Goal: Task Accomplishment & Management: Use online tool/utility

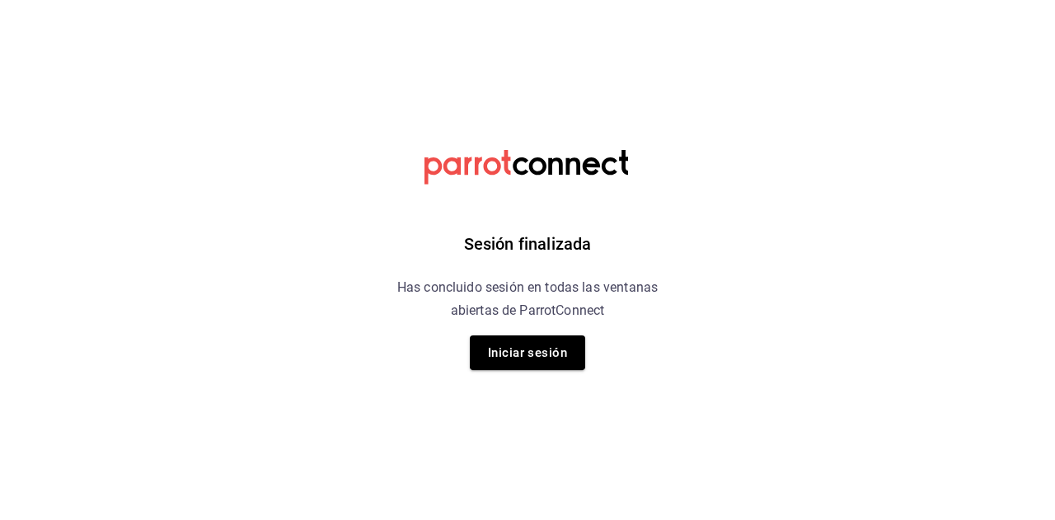
click at [574, 373] on div "Sesión finalizada Has concluido sesión en todas las ventanas abiertas de Parrot…" at bounding box center [528, 260] width 416 height 520
click at [555, 362] on button "Iniciar sesión" at bounding box center [527, 352] width 115 height 35
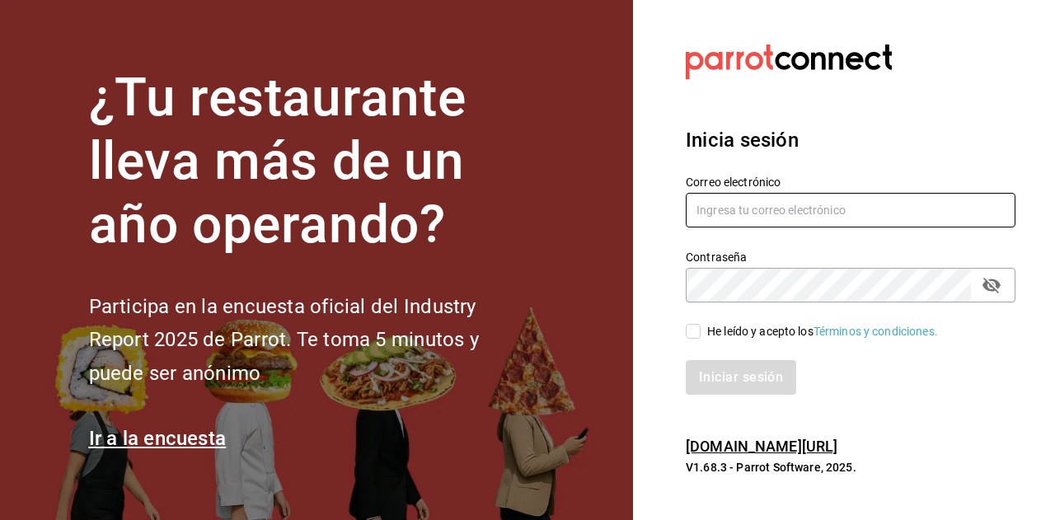
type input "dalonsovaldes@gmail.com"
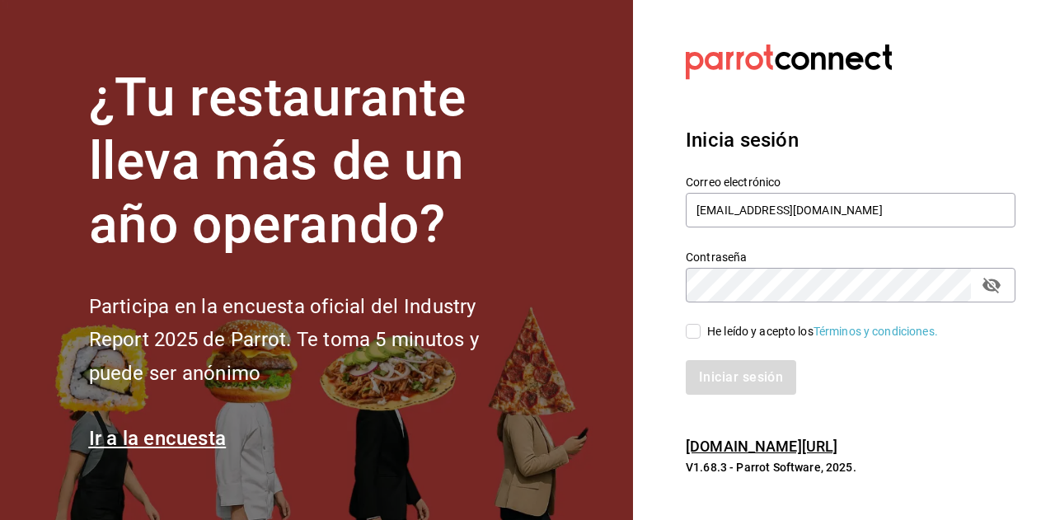
click at [709, 332] on div "He leído y acepto los Términos y condiciones." at bounding box center [822, 331] width 231 height 17
click at [701, 332] on input "He leído y acepto los Términos y condiciones." at bounding box center [693, 331] width 15 height 15
checkbox input "true"
click at [720, 377] on button "Iniciar sesión" at bounding box center [742, 377] width 112 height 35
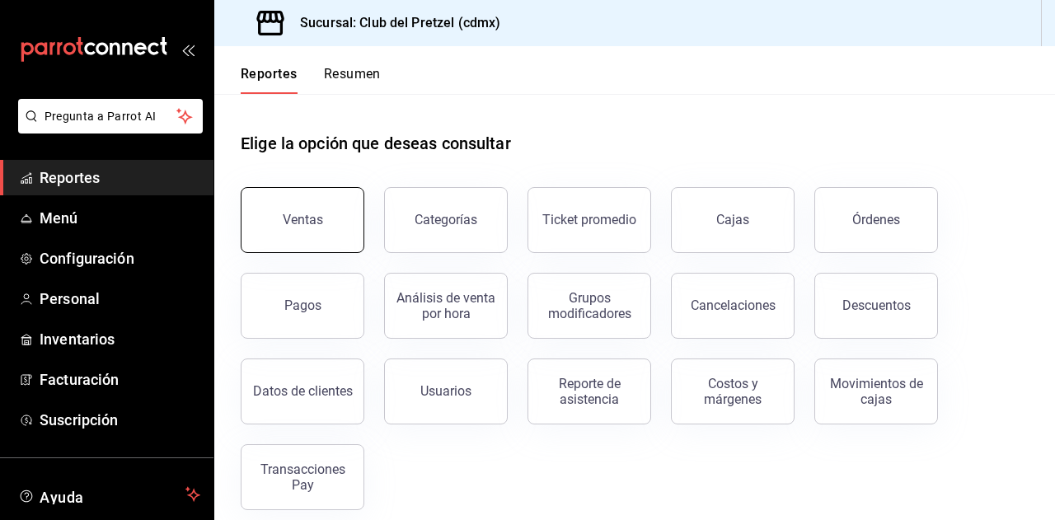
click at [326, 225] on button "Ventas" at bounding box center [303, 220] width 124 height 66
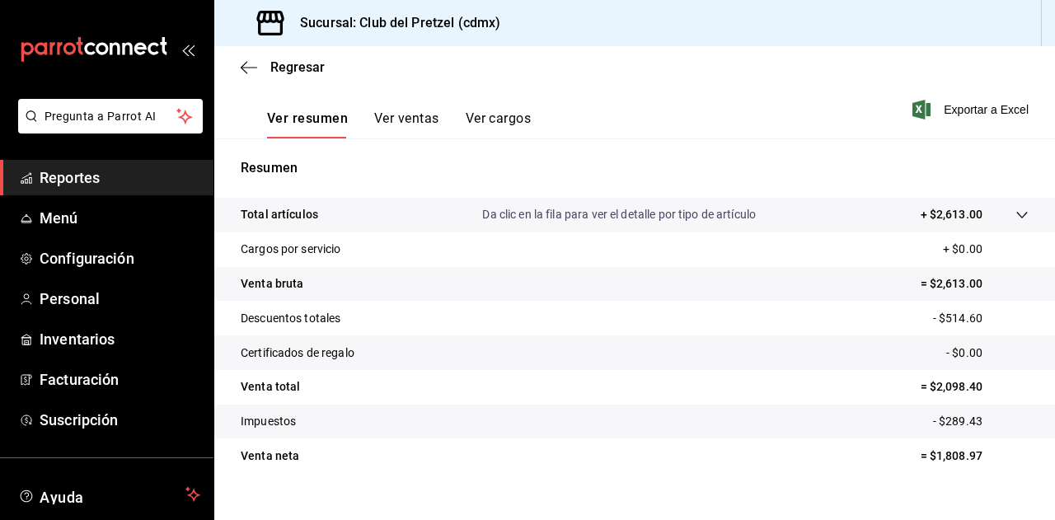
scroll to position [247, 0]
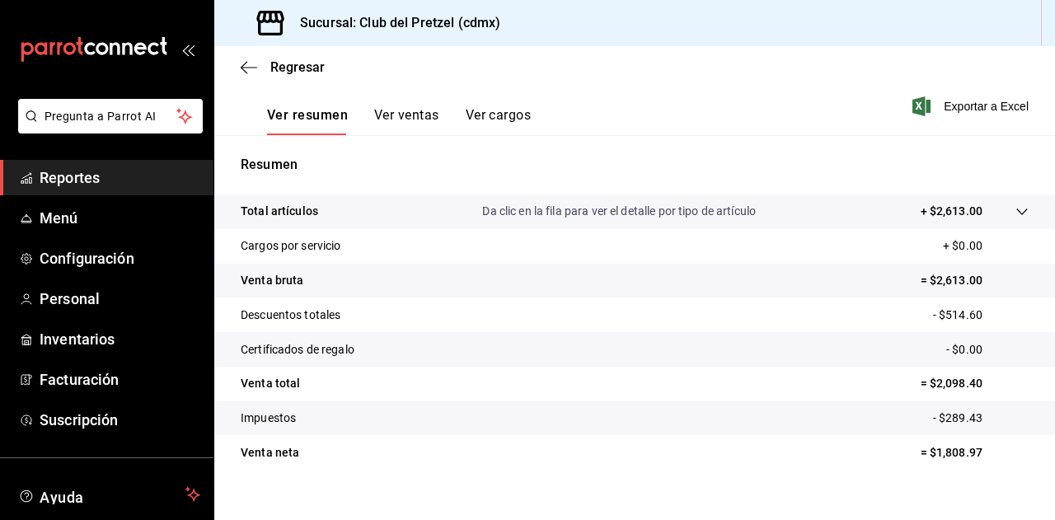
click at [405, 122] on button "Ver ventas" at bounding box center [406, 121] width 65 height 28
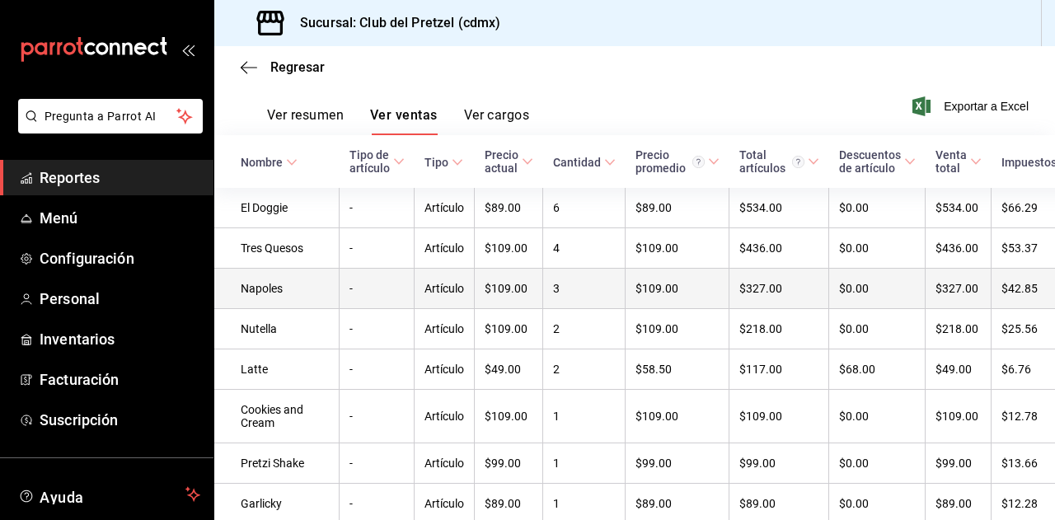
click at [254, 300] on td "Napoles" at bounding box center [276, 289] width 125 height 40
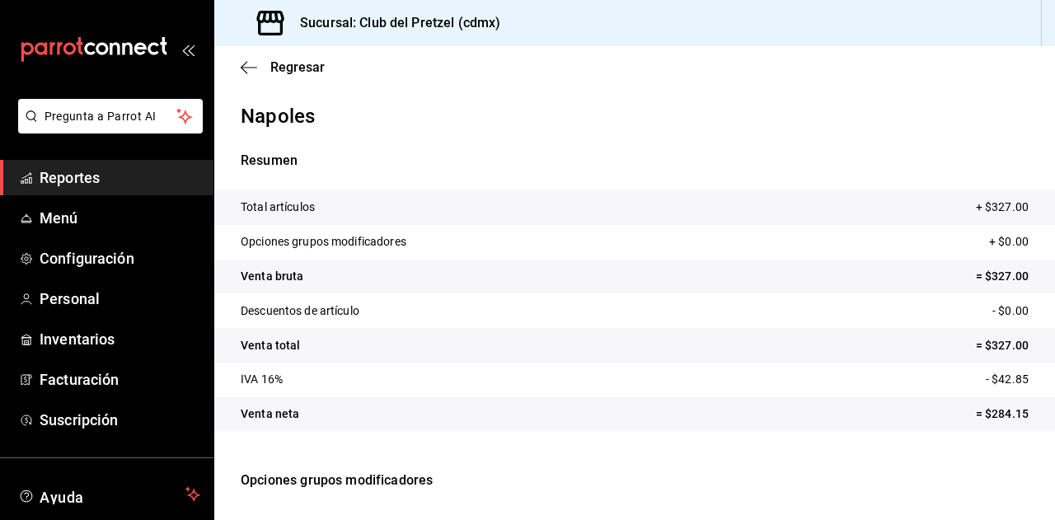
click at [46, 174] on span "Reportes" at bounding box center [120, 177] width 161 height 22
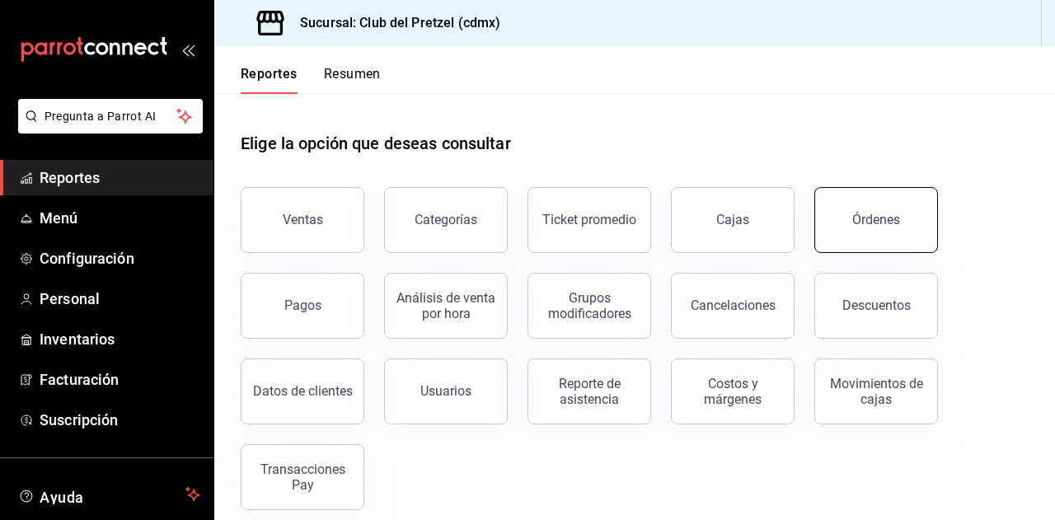
click at [884, 226] on div "Órdenes" at bounding box center [876, 220] width 48 height 16
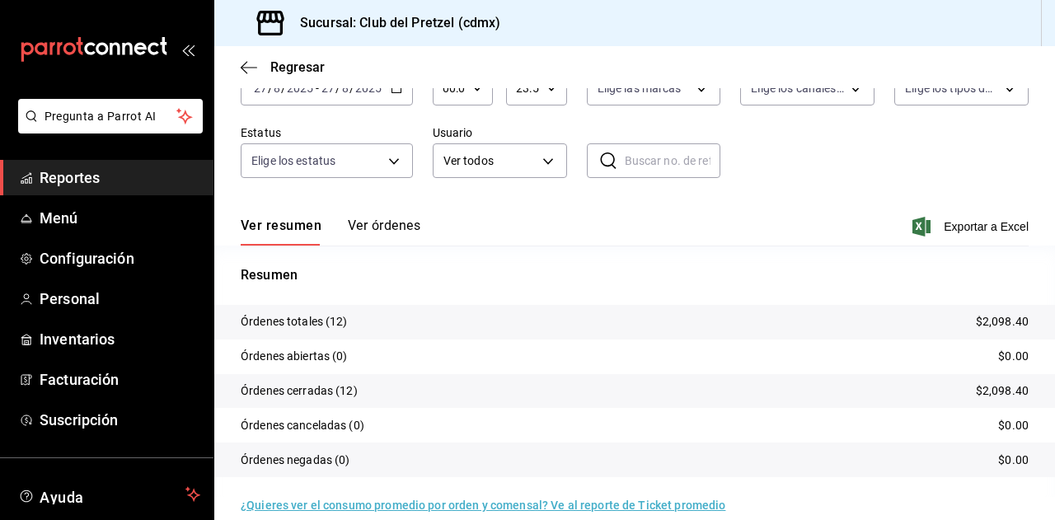
scroll to position [127, 0]
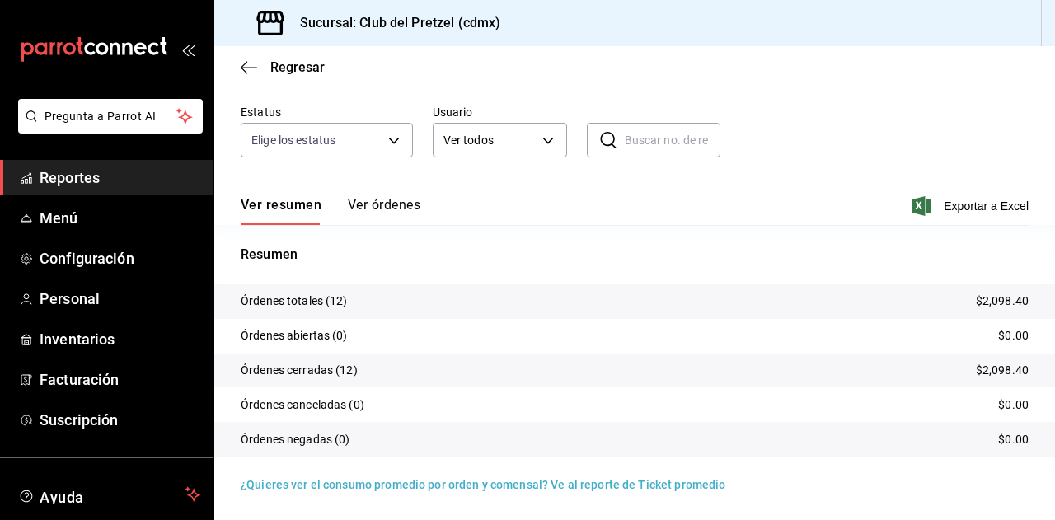
click at [386, 202] on button "Ver órdenes" at bounding box center [384, 211] width 73 height 28
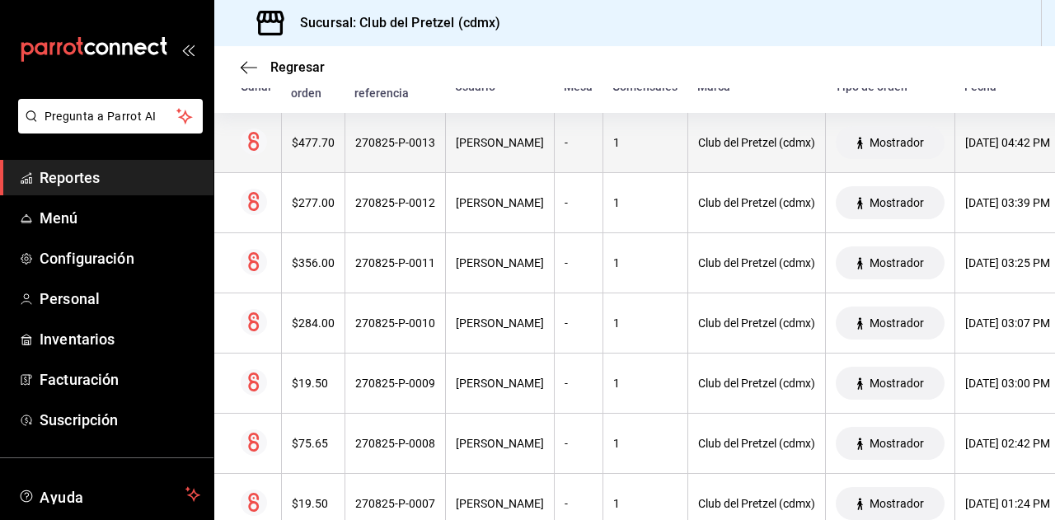
scroll to position [209, 0]
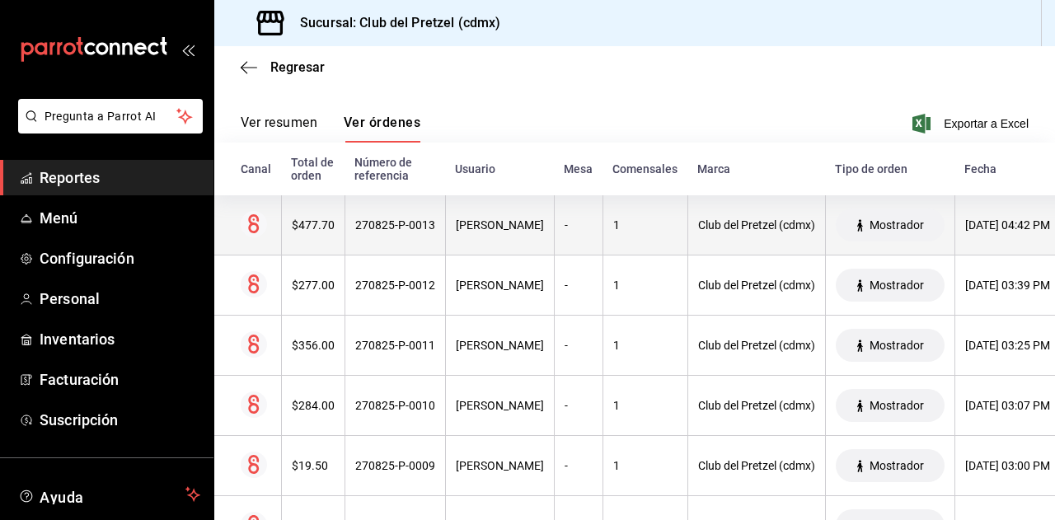
click at [314, 227] on div "$477.70" at bounding box center [313, 224] width 43 height 13
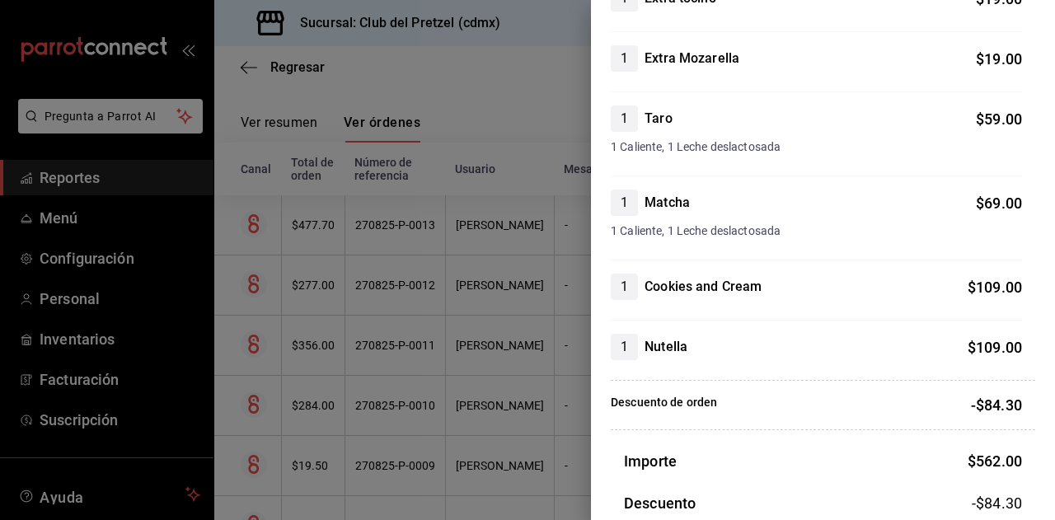
scroll to position [412, 0]
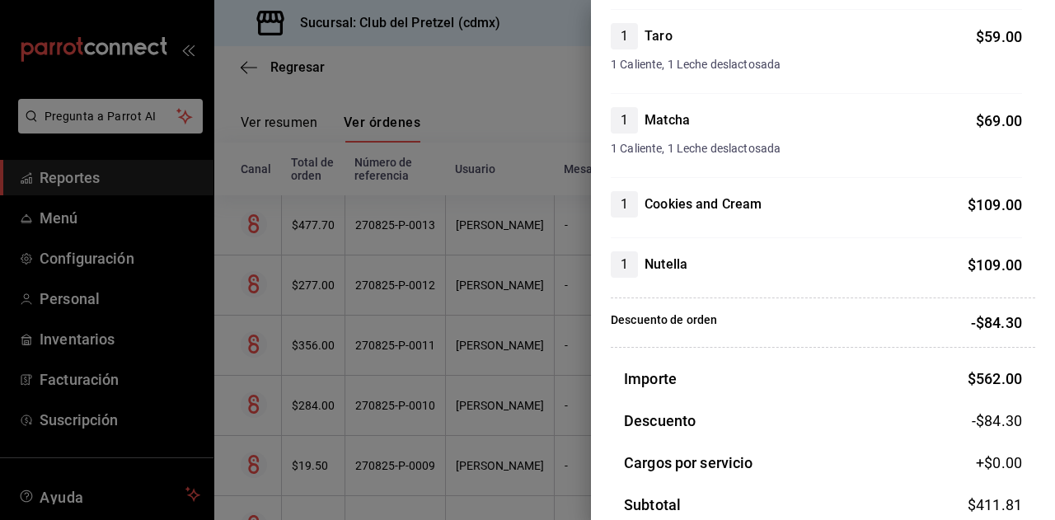
click at [659, 318] on p "Descuento de orden" at bounding box center [664, 323] width 106 height 22
click at [981, 304] on div "Descuento de orden -$84.30" at bounding box center [823, 322] width 424 height 49
click at [984, 319] on p "-$84.30" at bounding box center [996, 323] width 51 height 22
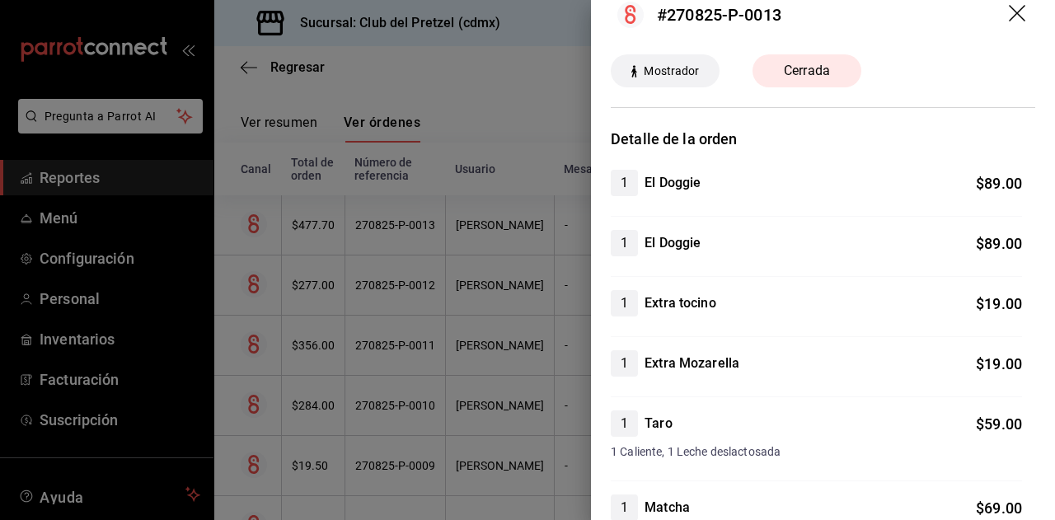
scroll to position [0, 0]
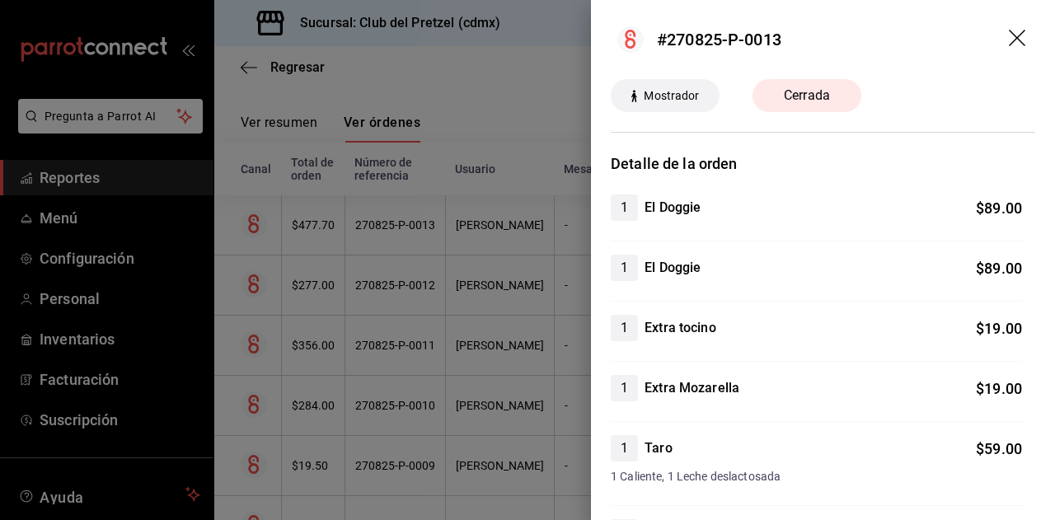
click at [1009, 37] on icon "drag" at bounding box center [1019, 40] width 20 height 20
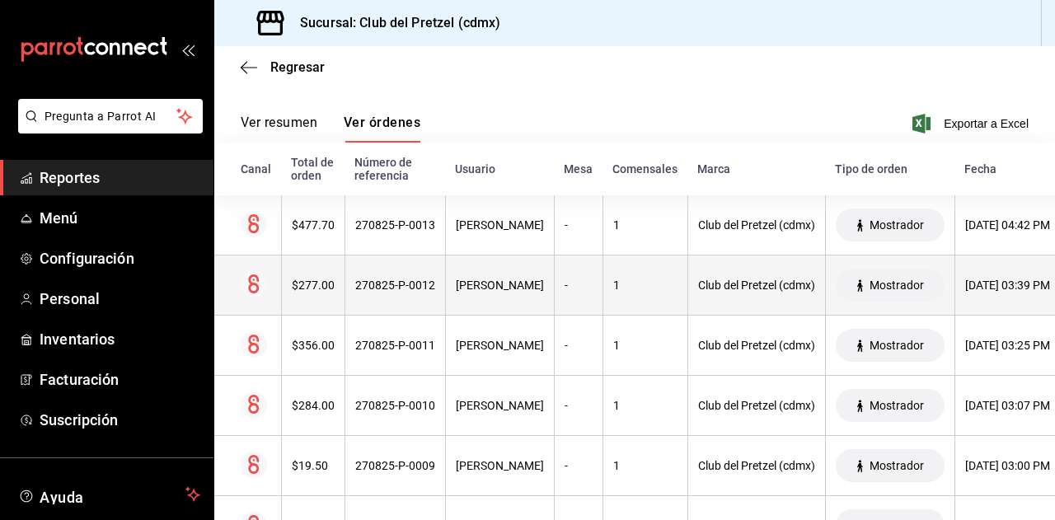
click at [488, 285] on div "Ricardo Medina" at bounding box center [500, 285] width 88 height 13
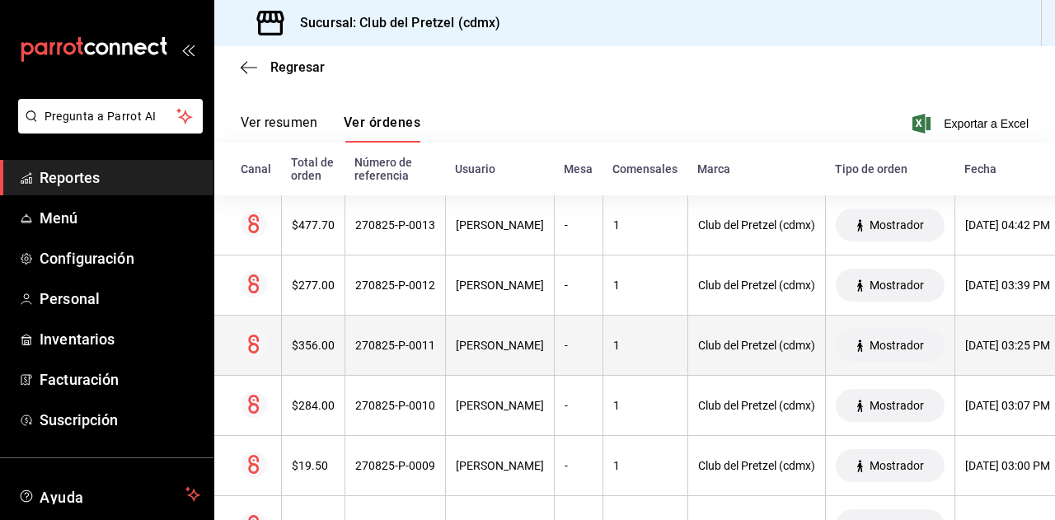
click at [300, 344] on div "$356.00" at bounding box center [313, 345] width 43 height 13
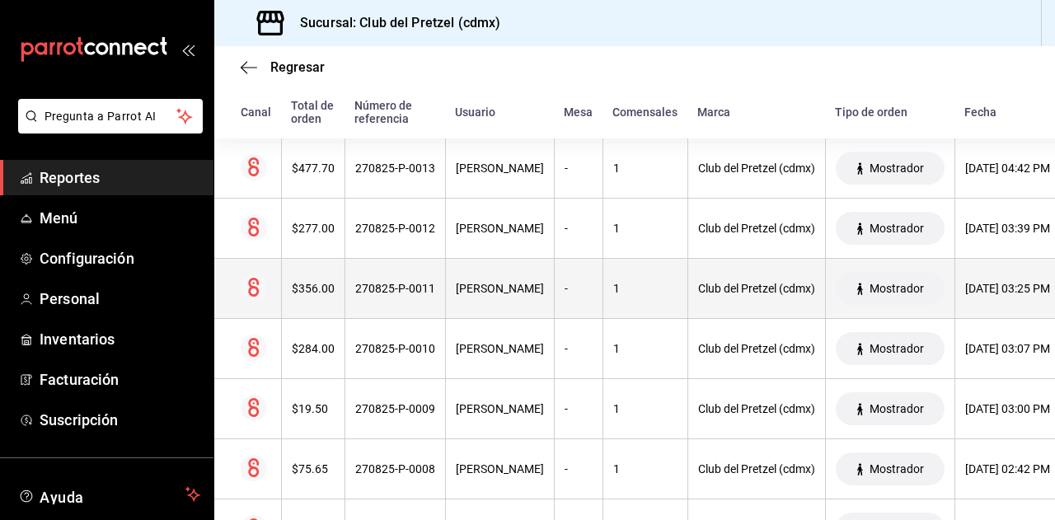
scroll to position [292, 0]
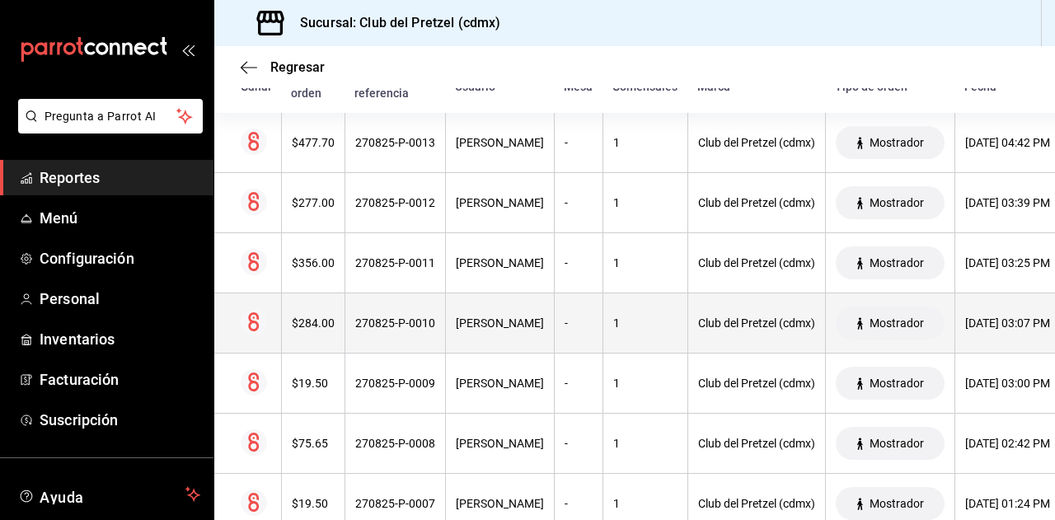
click at [262, 334] on icon at bounding box center [254, 322] width 26 height 26
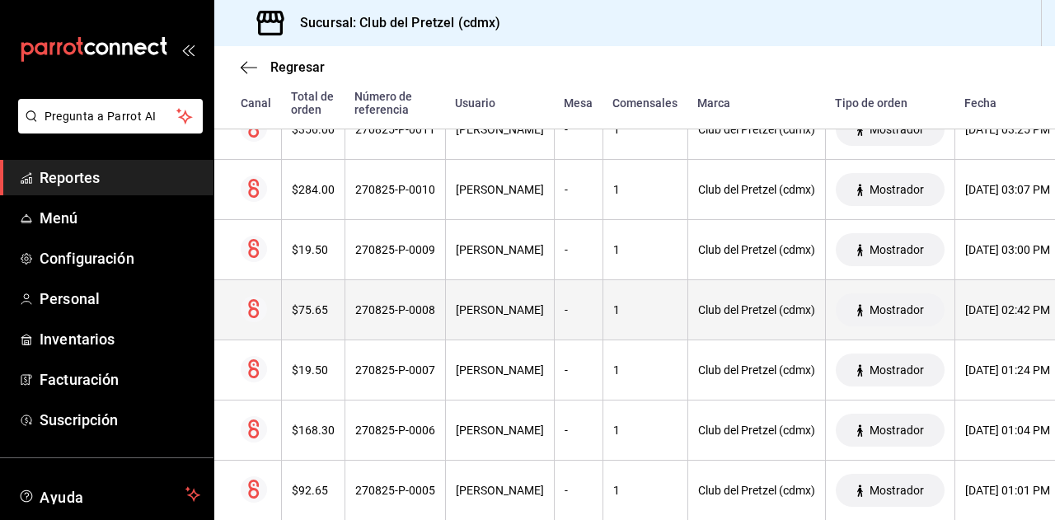
scroll to position [457, 0]
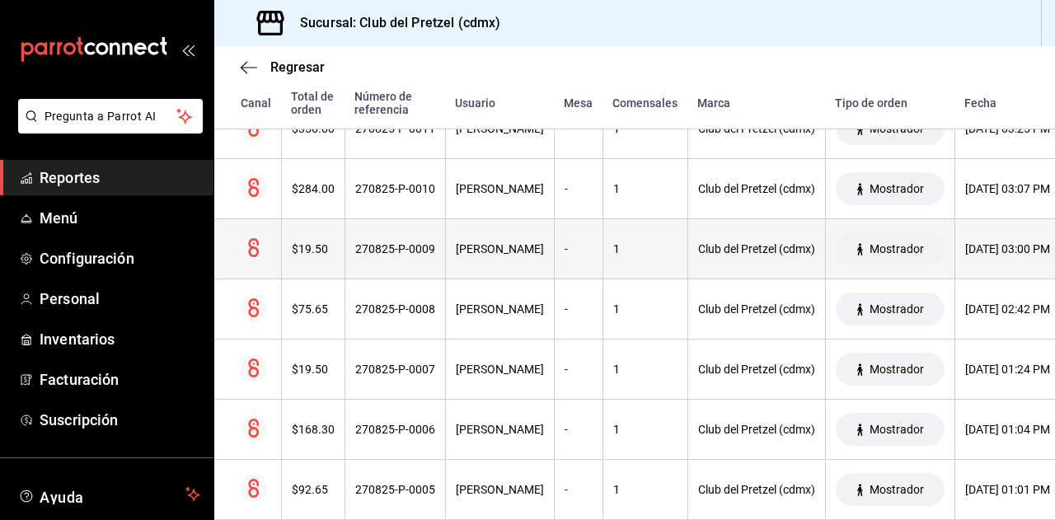
click at [312, 255] on div "$19.50" at bounding box center [313, 248] width 43 height 13
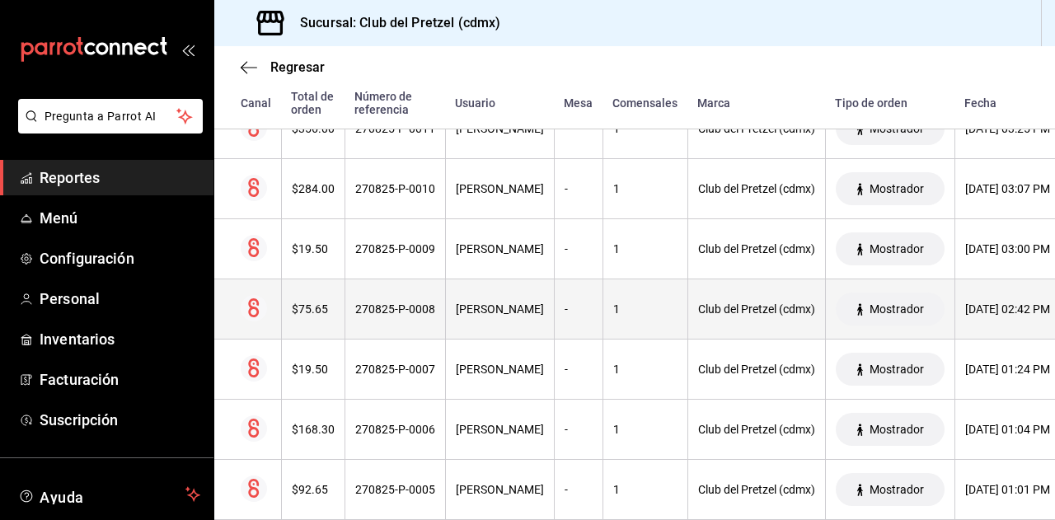
scroll to position [539, 0]
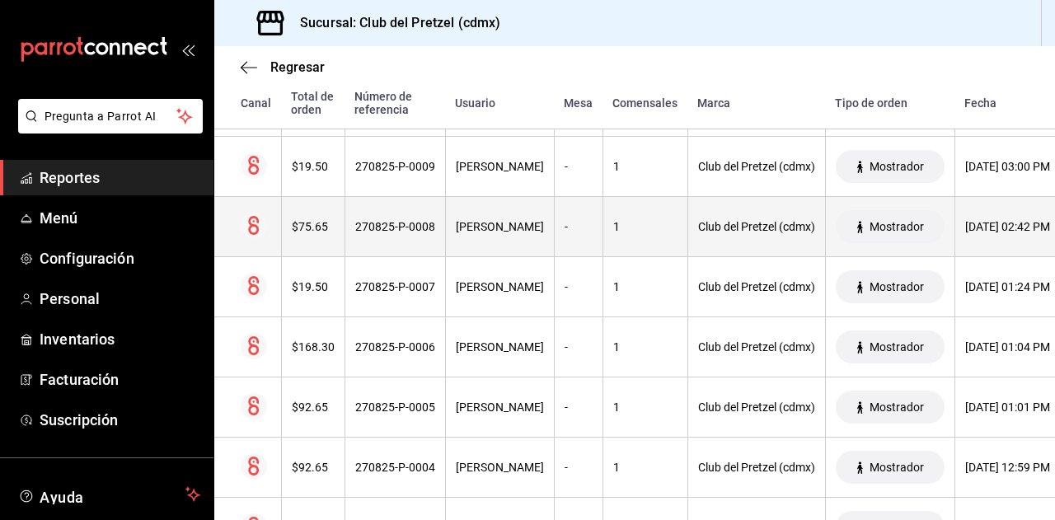
click at [300, 227] on div "$75.65" at bounding box center [313, 226] width 43 height 13
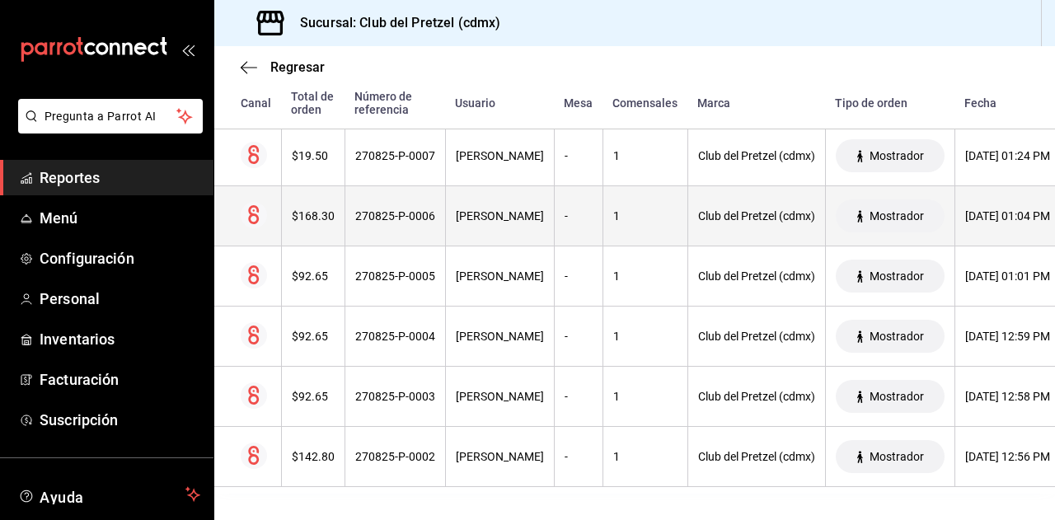
scroll to position [681, 0]
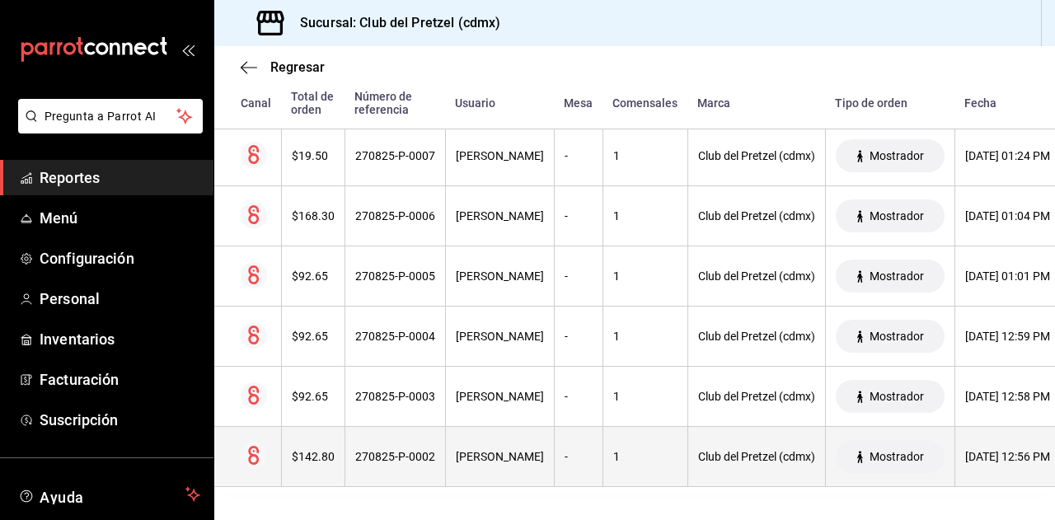
click at [316, 450] on div "$142.80" at bounding box center [313, 456] width 43 height 13
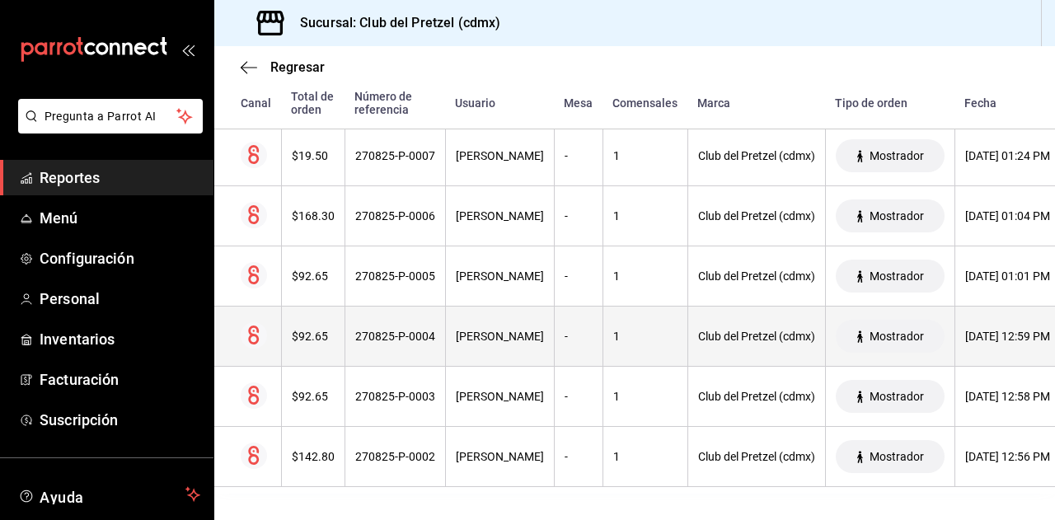
scroll to position [598, 0]
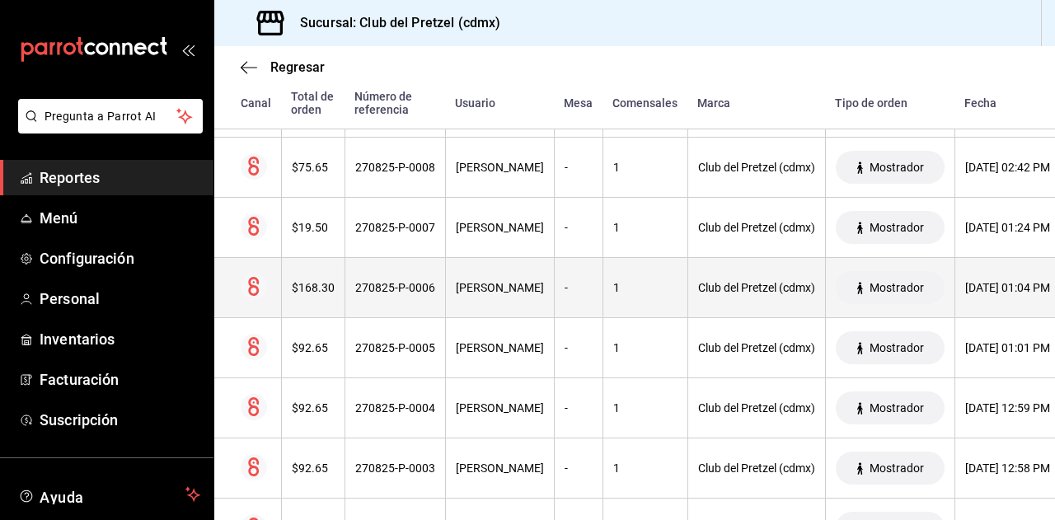
click at [360, 294] on th "270825-P-0006" at bounding box center [394, 288] width 101 height 60
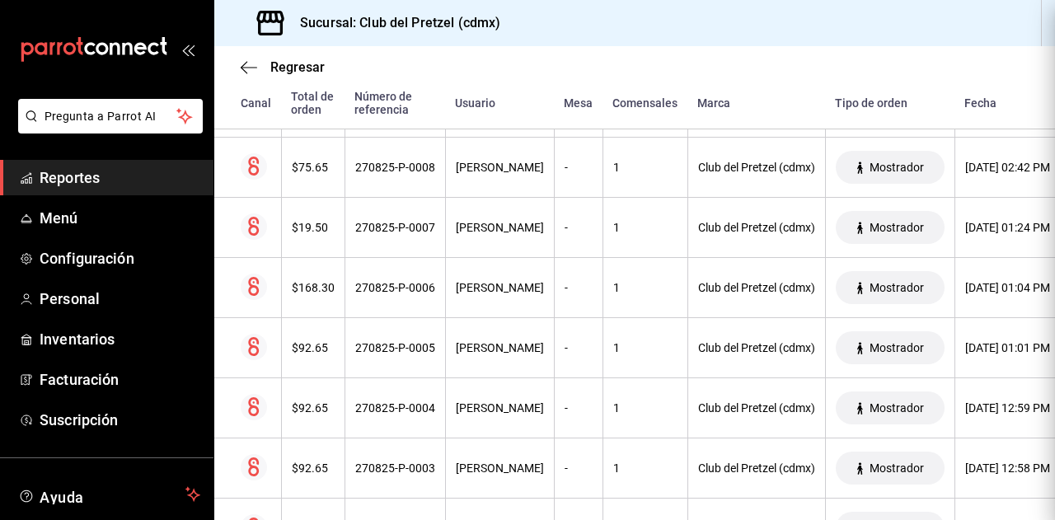
scroll to position [0, 0]
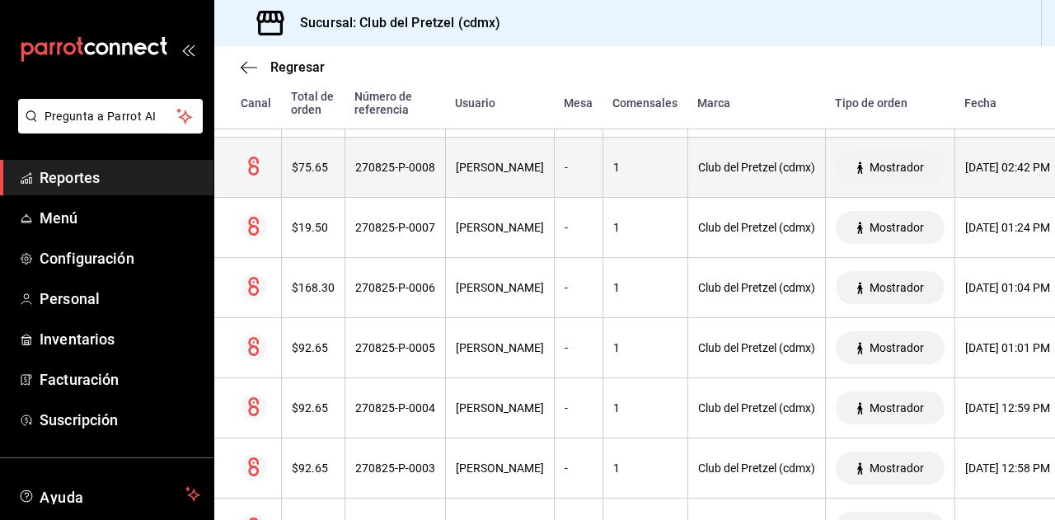
click at [311, 167] on div "$75.65" at bounding box center [313, 167] width 43 height 13
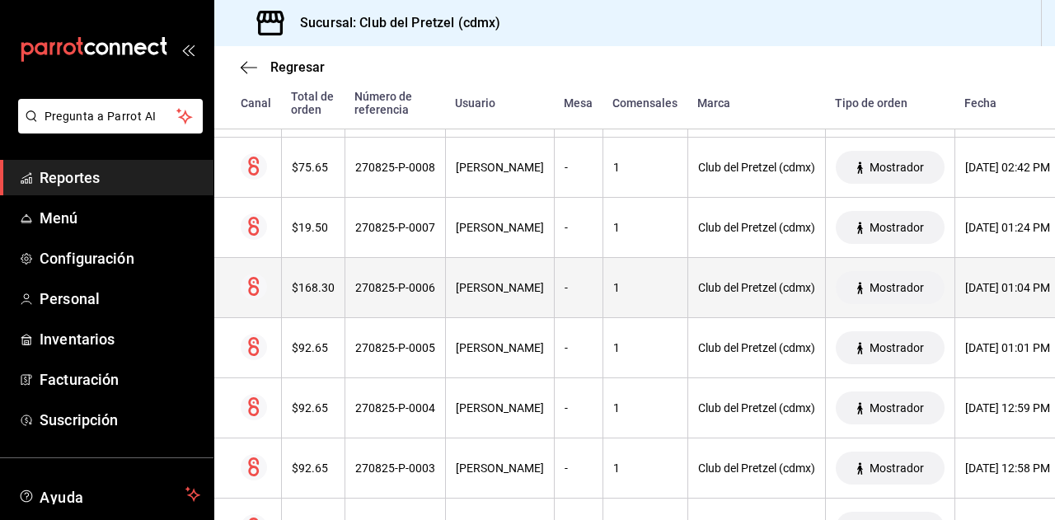
click at [312, 293] on div "$168.30" at bounding box center [313, 287] width 43 height 13
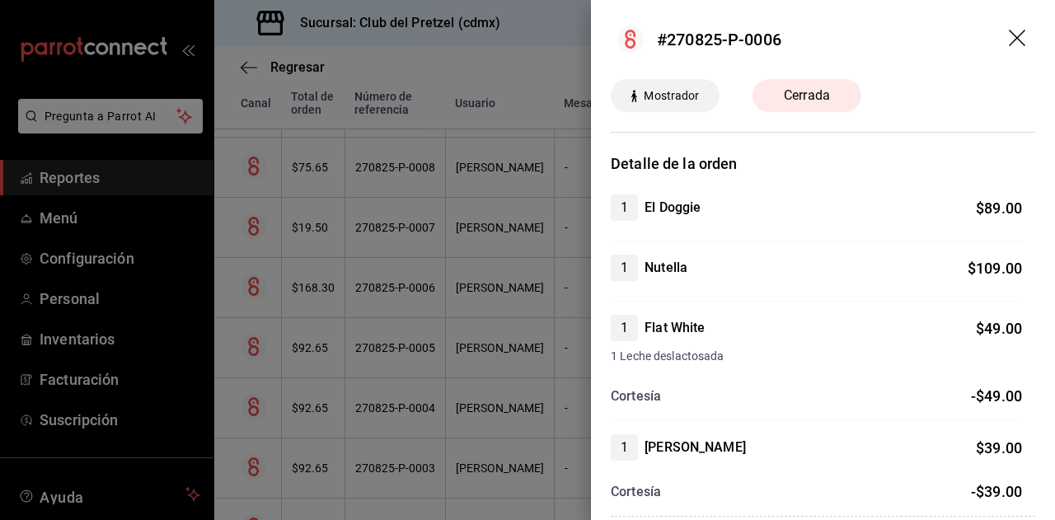
click at [1009, 34] on icon "drag" at bounding box center [1017, 38] width 16 height 16
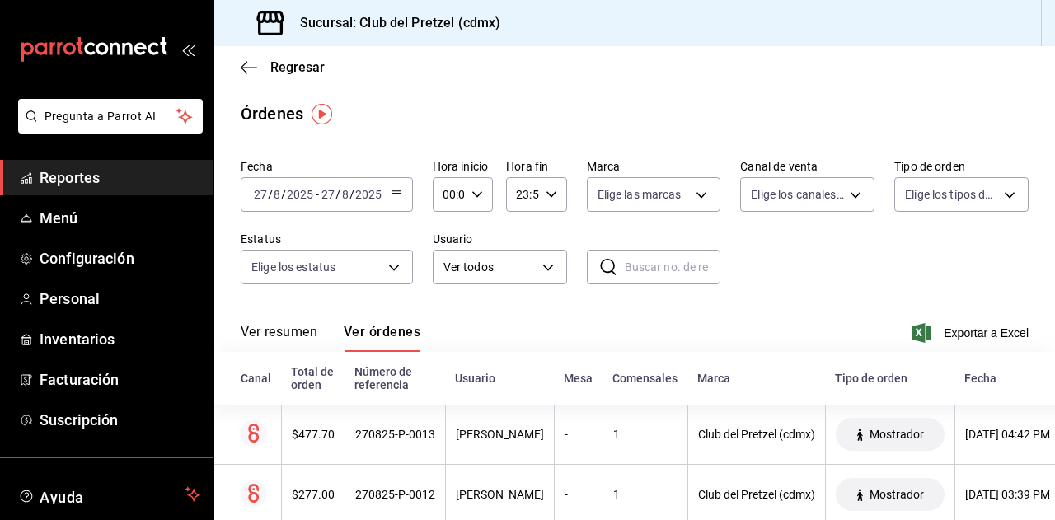
click at [61, 184] on span "Reportes" at bounding box center [120, 177] width 161 height 22
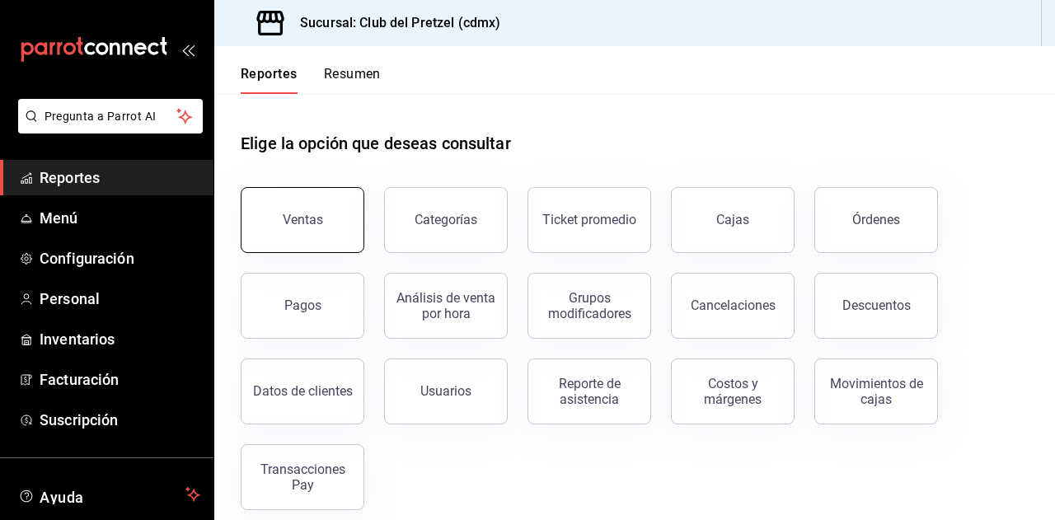
click at [313, 221] on div "Ventas" at bounding box center [303, 220] width 40 height 16
